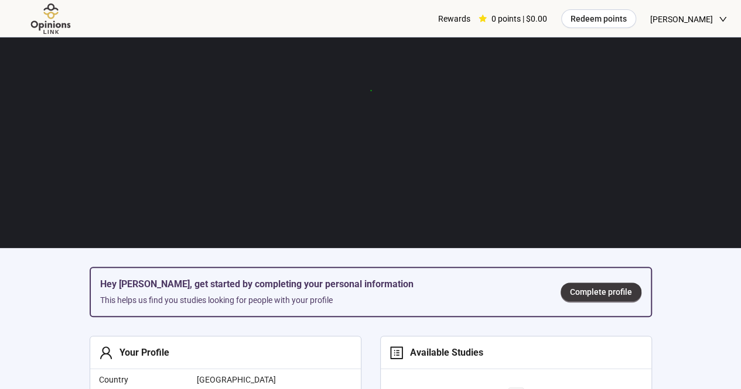
scroll to position [76, 0]
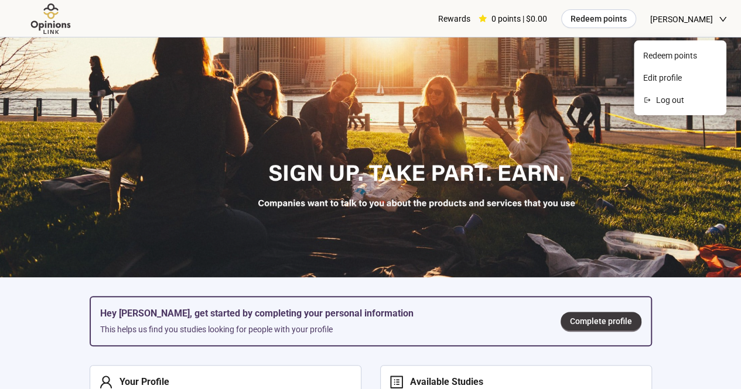
click at [725, 18] on icon "down" at bounding box center [722, 19] width 8 height 8
click at [659, 85] on li "Edit profile" at bounding box center [680, 77] width 88 height 19
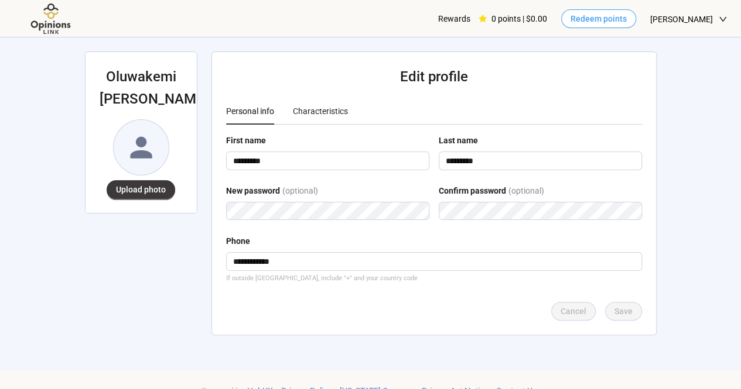
click at [590, 15] on span "Redeem points" at bounding box center [598, 18] width 56 height 13
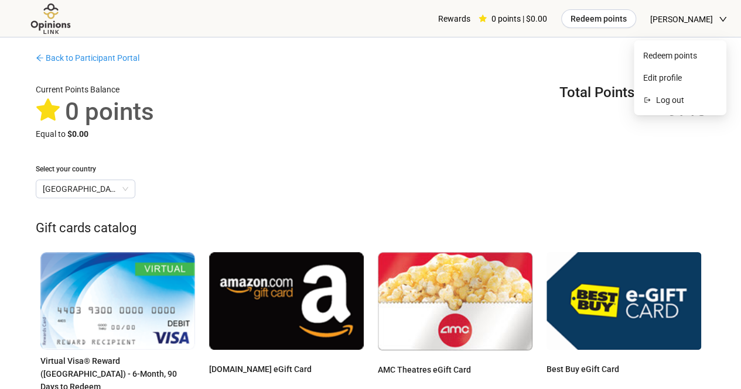
click at [701, 17] on span "[PERSON_NAME]" at bounding box center [681, 19] width 63 height 37
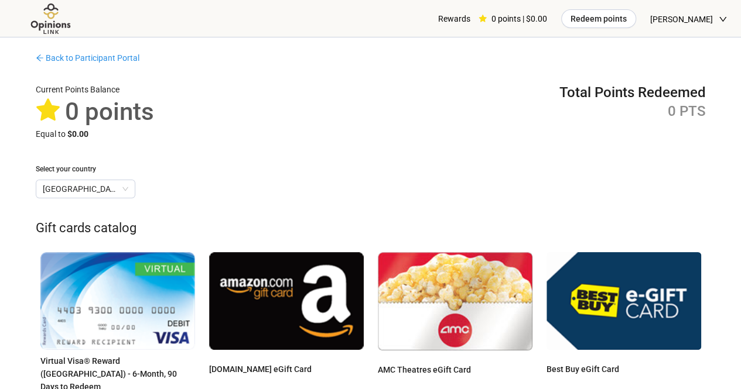
click at [587, 121] on div "Total Points Redeemed 0 PTS" at bounding box center [632, 111] width 146 height 57
click at [71, 62] on link "Back to Participant Portal" at bounding box center [88, 57] width 104 height 9
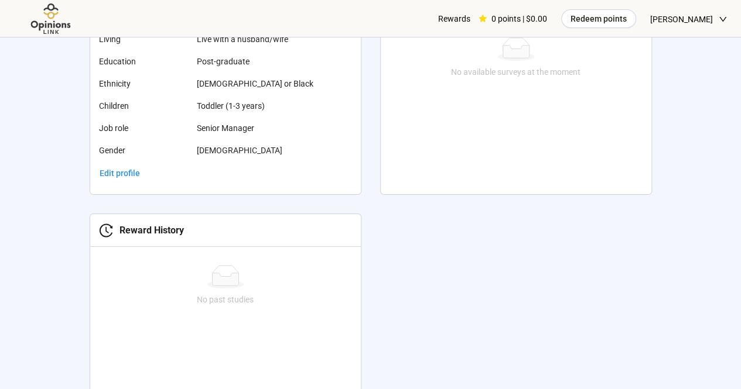
scroll to position [456, 0]
click at [278, 176] on div "Country [GEOGRAPHIC_DATA] Marital Married or in a civil union Age [DEMOGRAPHIC_…" at bounding box center [225, 5] width 270 height 357
click at [126, 168] on span "Edit profile" at bounding box center [120, 172] width 40 height 13
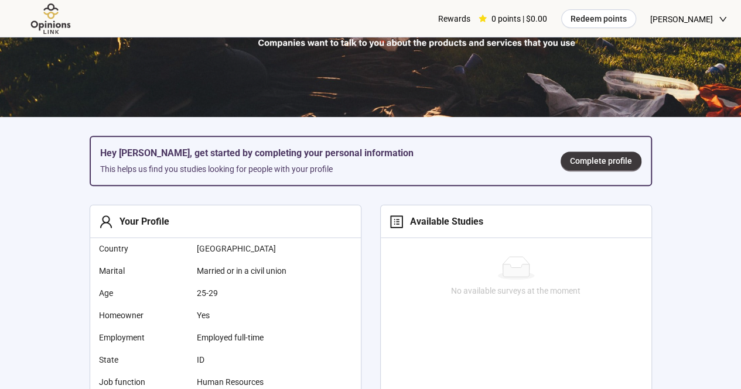
scroll to position [238, 0]
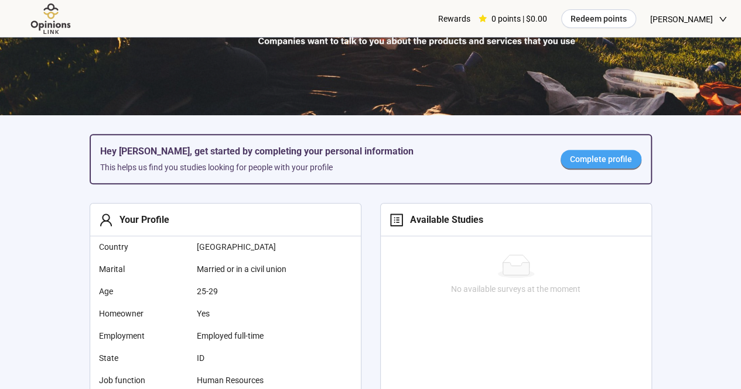
click at [584, 160] on span "Complete profile" at bounding box center [601, 159] width 62 height 13
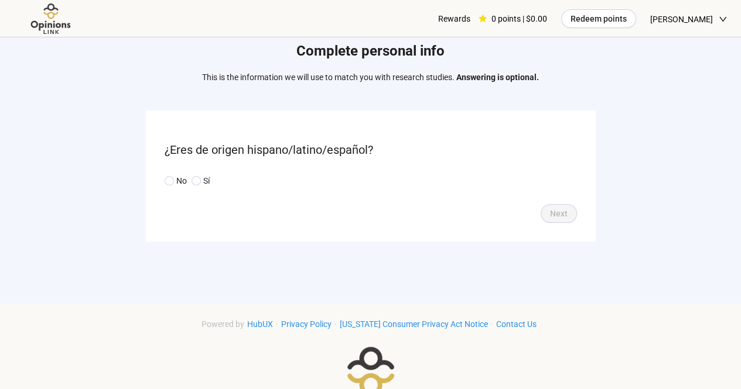
scroll to position [47, 0]
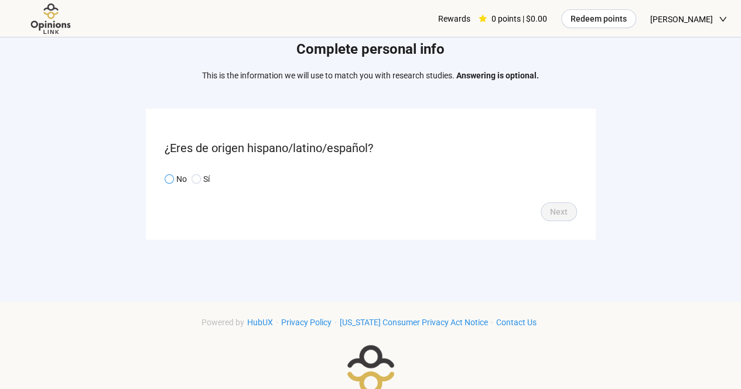
click at [165, 181] on span at bounding box center [169, 178] width 9 height 9
click at [568, 211] on button "Next" at bounding box center [558, 212] width 36 height 19
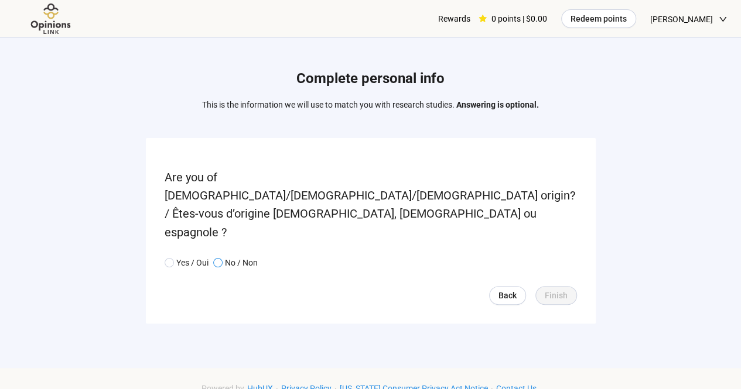
click at [222, 256] on span "No / Non" at bounding box center [239, 262] width 35 height 13
click at [545, 289] on span "Finish" at bounding box center [555, 295] width 23 height 13
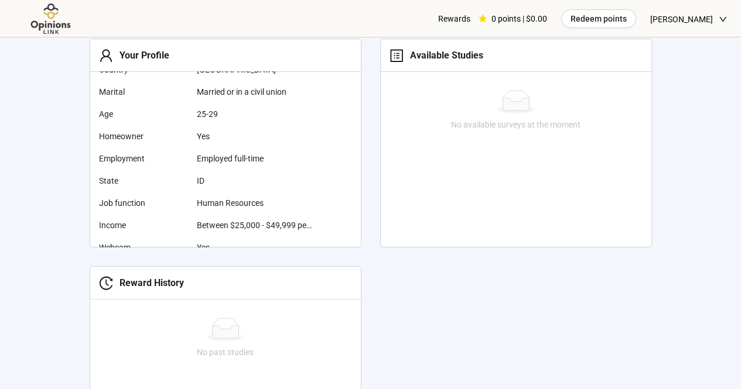
scroll to position [23, 0]
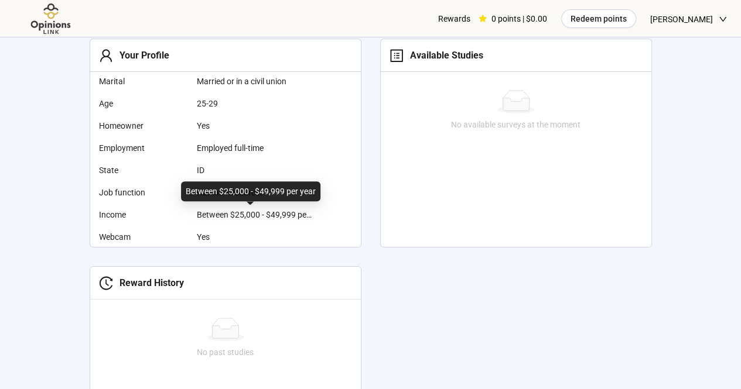
click at [280, 218] on span "Between $25,000 - $49,999 per year" at bounding box center [255, 214] width 117 height 13
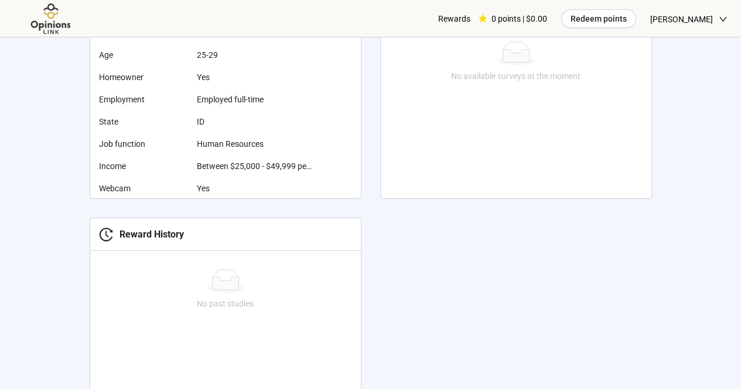
scroll to position [406, 0]
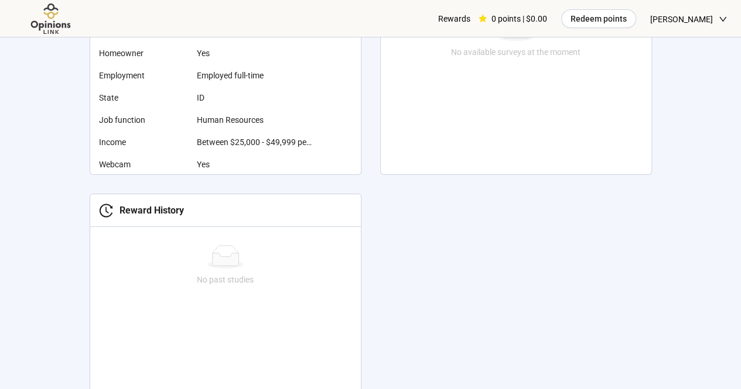
click at [584, 282] on div "Your Profile Country [GEOGRAPHIC_DATA] Marital Married or in a civil union Age …" at bounding box center [371, 184] width 600 height 474
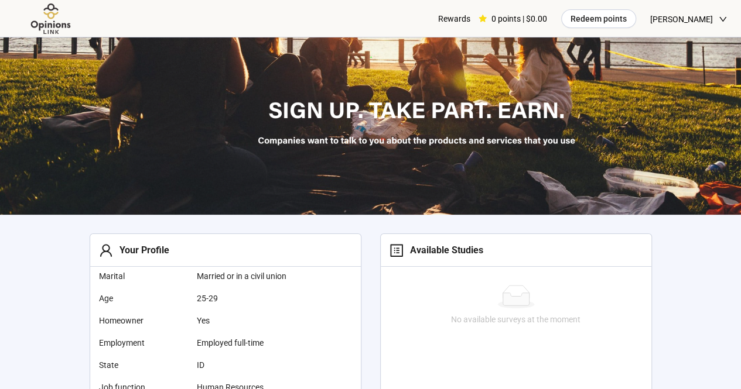
scroll to position [138, 0]
